Goal: Task Accomplishment & Management: Complete application form

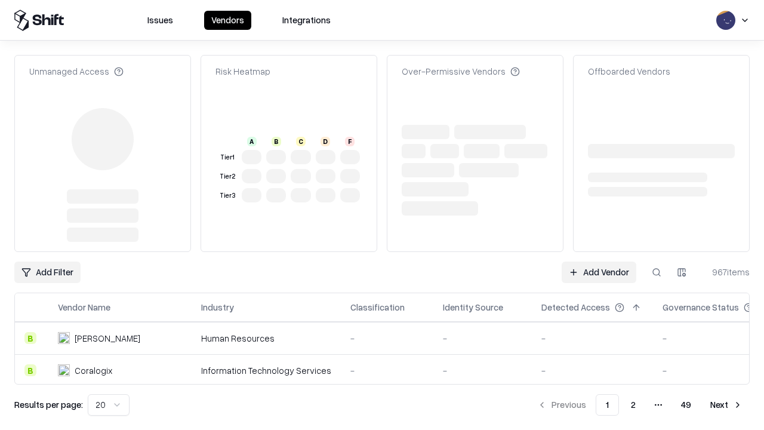
click at [599, 262] on link "Add Vendor" at bounding box center [599, 272] width 75 height 21
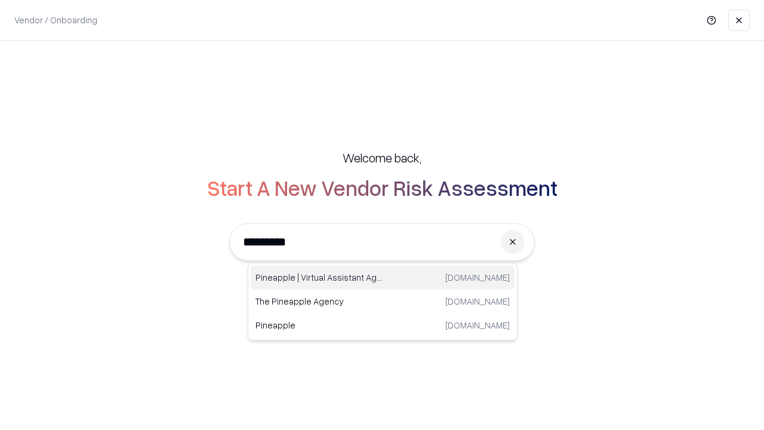
click at [383, 278] on div "Pineapple | Virtual Assistant Agency [DOMAIN_NAME]" at bounding box center [383, 278] width 264 height 24
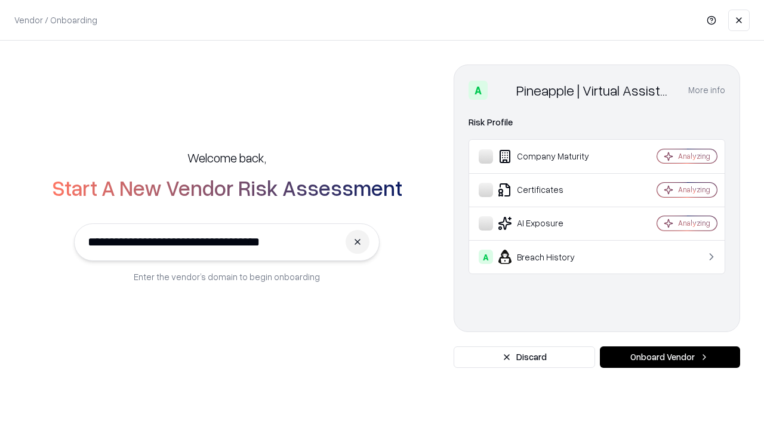
type input "**********"
click at [670, 357] on button "Onboard Vendor" at bounding box center [670, 356] width 140 height 21
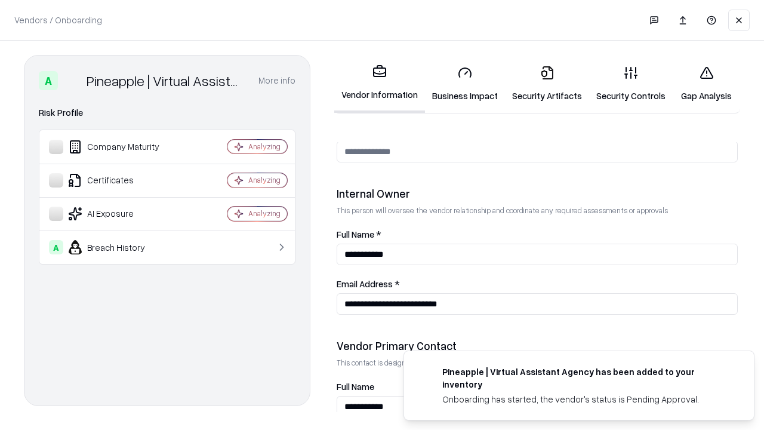
scroll to position [619, 0]
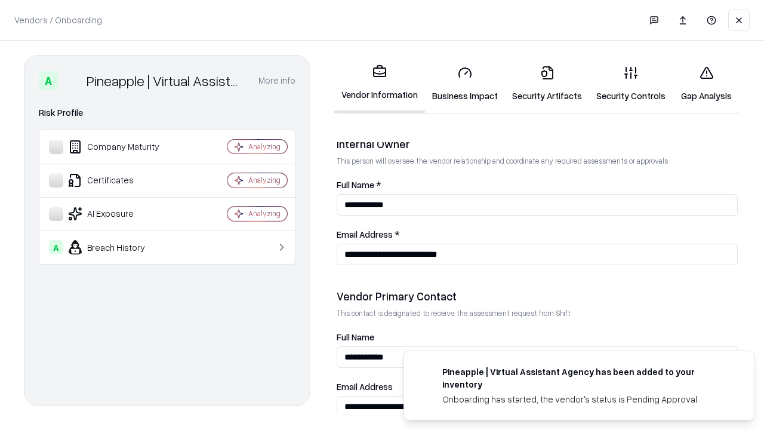
click at [465, 84] on link "Business Impact" at bounding box center [465, 84] width 80 height 56
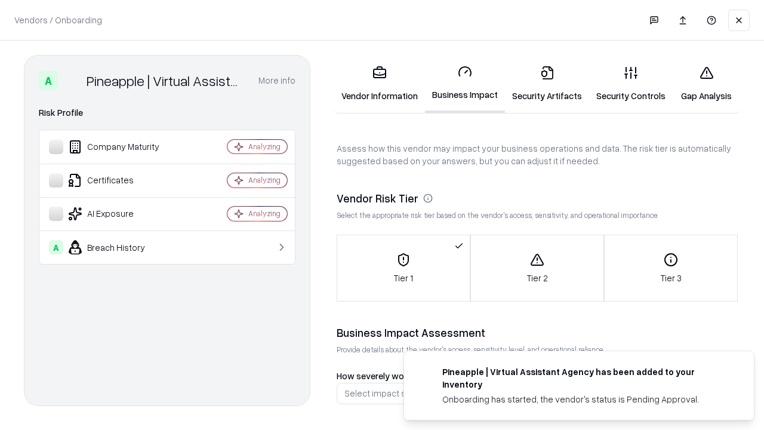
click at [706, 84] on link "Gap Analysis" at bounding box center [706, 84] width 67 height 56
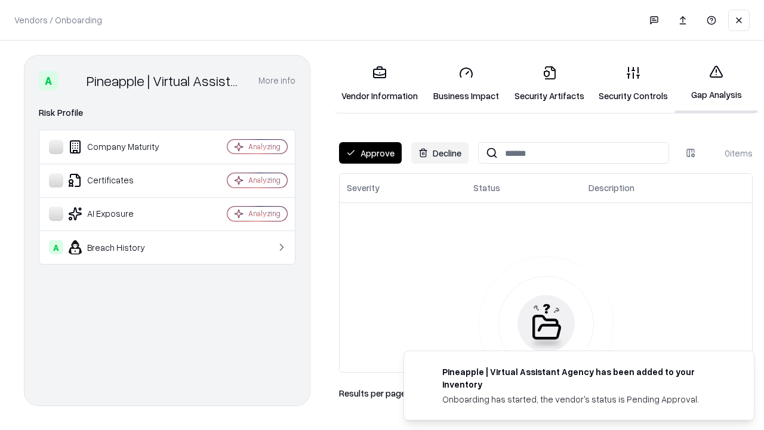
click at [370, 153] on button "Approve" at bounding box center [370, 152] width 63 height 21
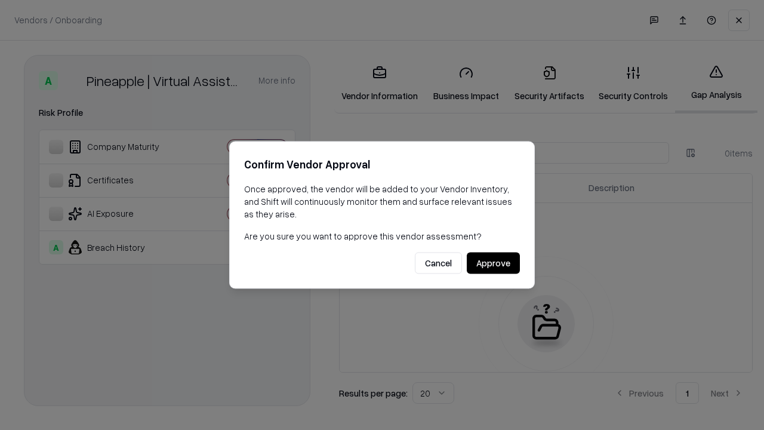
click at [493, 263] on button "Approve" at bounding box center [493, 263] width 53 height 21
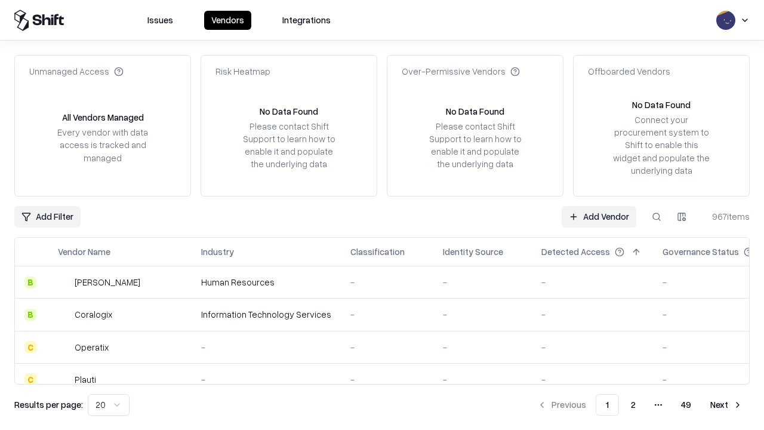
type input "**********"
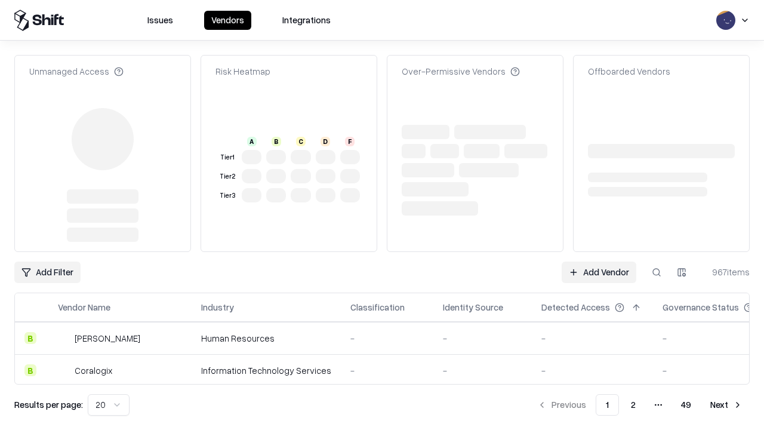
click at [599, 262] on link "Add Vendor" at bounding box center [599, 272] width 75 height 21
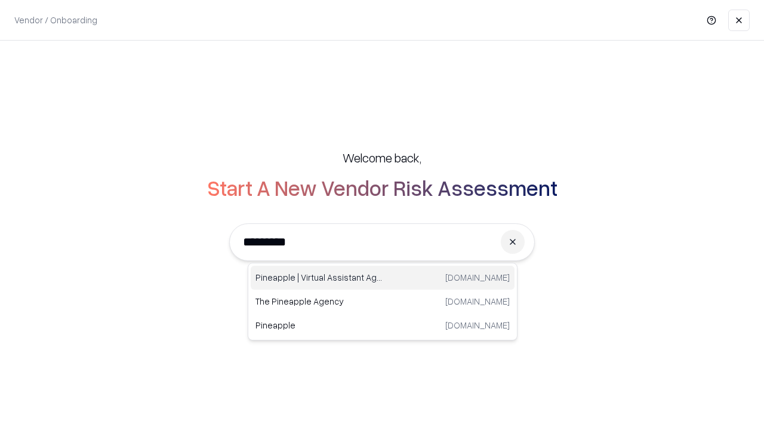
click at [383, 278] on div "Pineapple | Virtual Assistant Agency [DOMAIN_NAME]" at bounding box center [383, 278] width 264 height 24
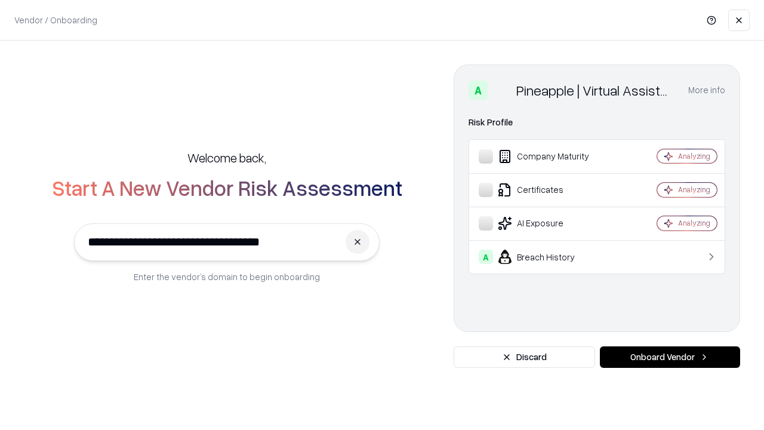
type input "**********"
click at [670, 357] on button "Onboard Vendor" at bounding box center [670, 356] width 140 height 21
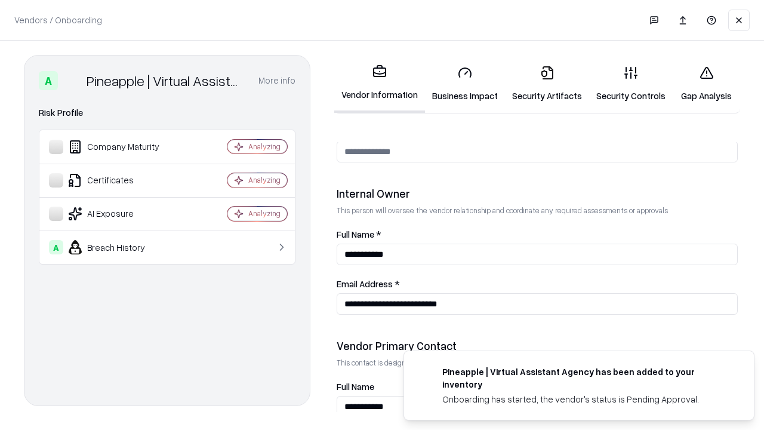
scroll to position [619, 0]
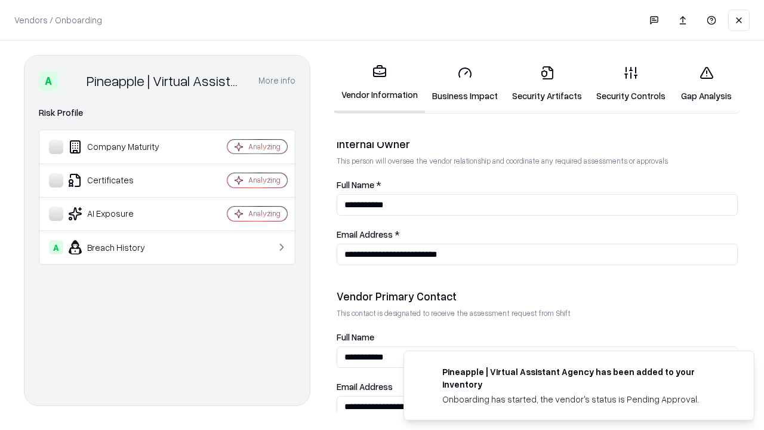
click at [706, 84] on link "Gap Analysis" at bounding box center [706, 84] width 67 height 56
